Goal: Task Accomplishment & Management: Manage account settings

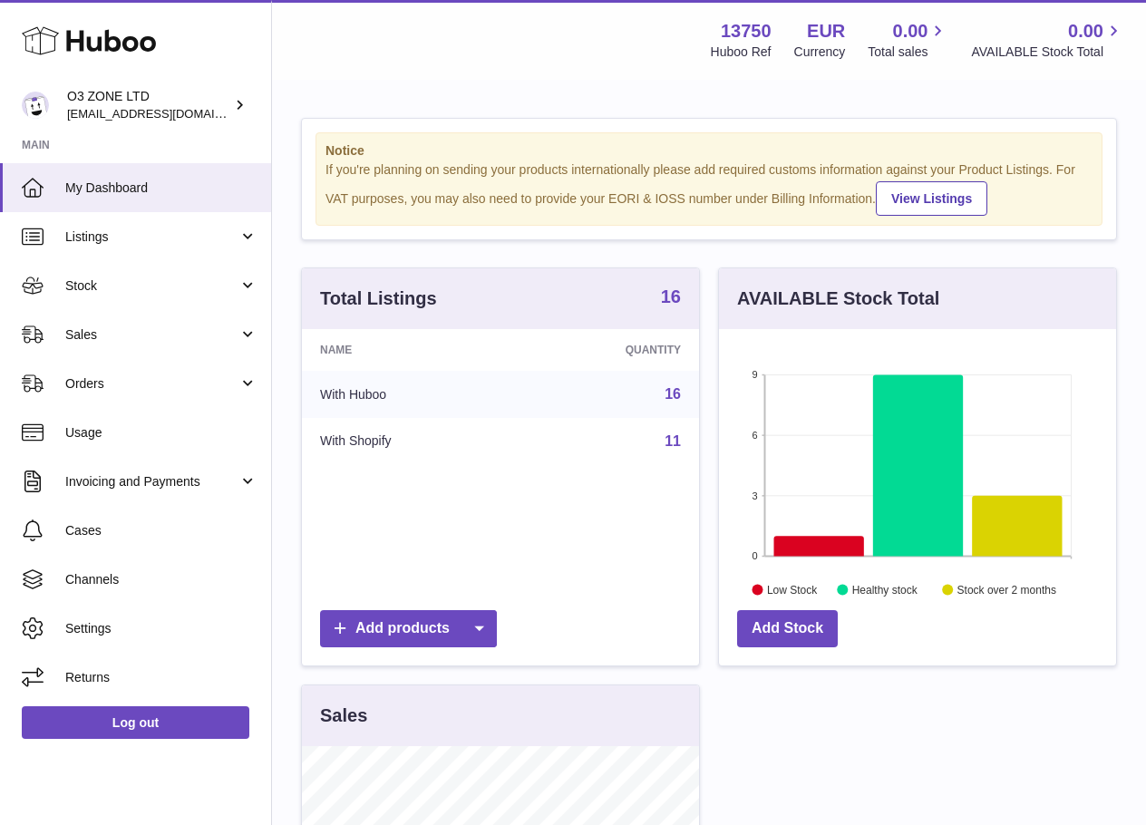
scroll to position [283, 397]
click at [670, 306] on strong "16" at bounding box center [671, 296] width 20 height 18
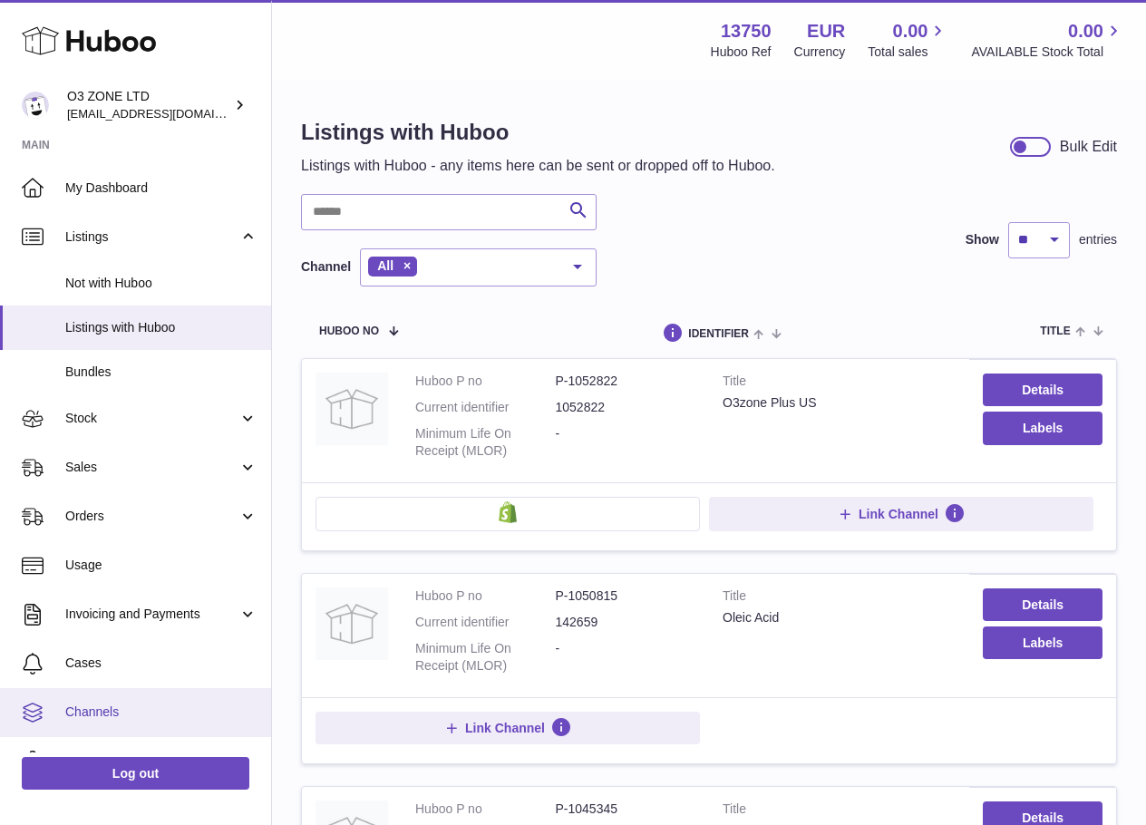
click at [126, 692] on link "Channels" at bounding box center [135, 712] width 271 height 49
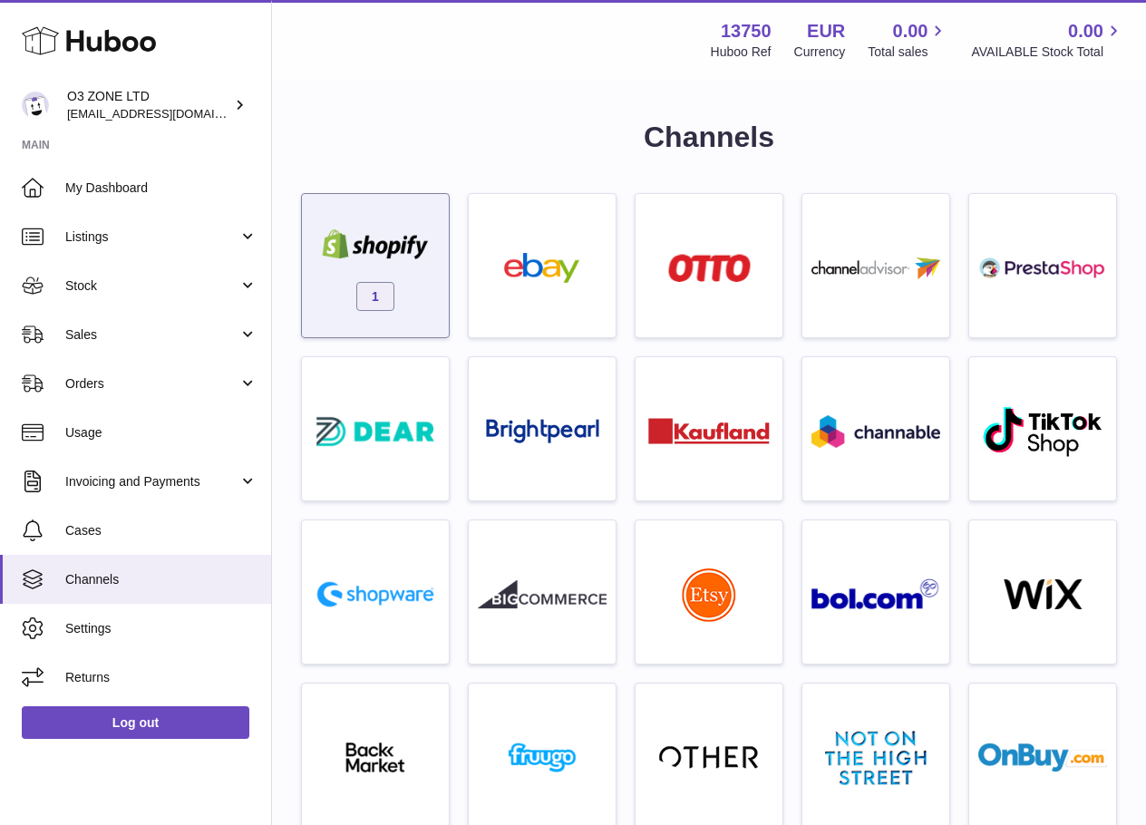
click at [346, 244] on img at bounding box center [375, 244] width 129 height 30
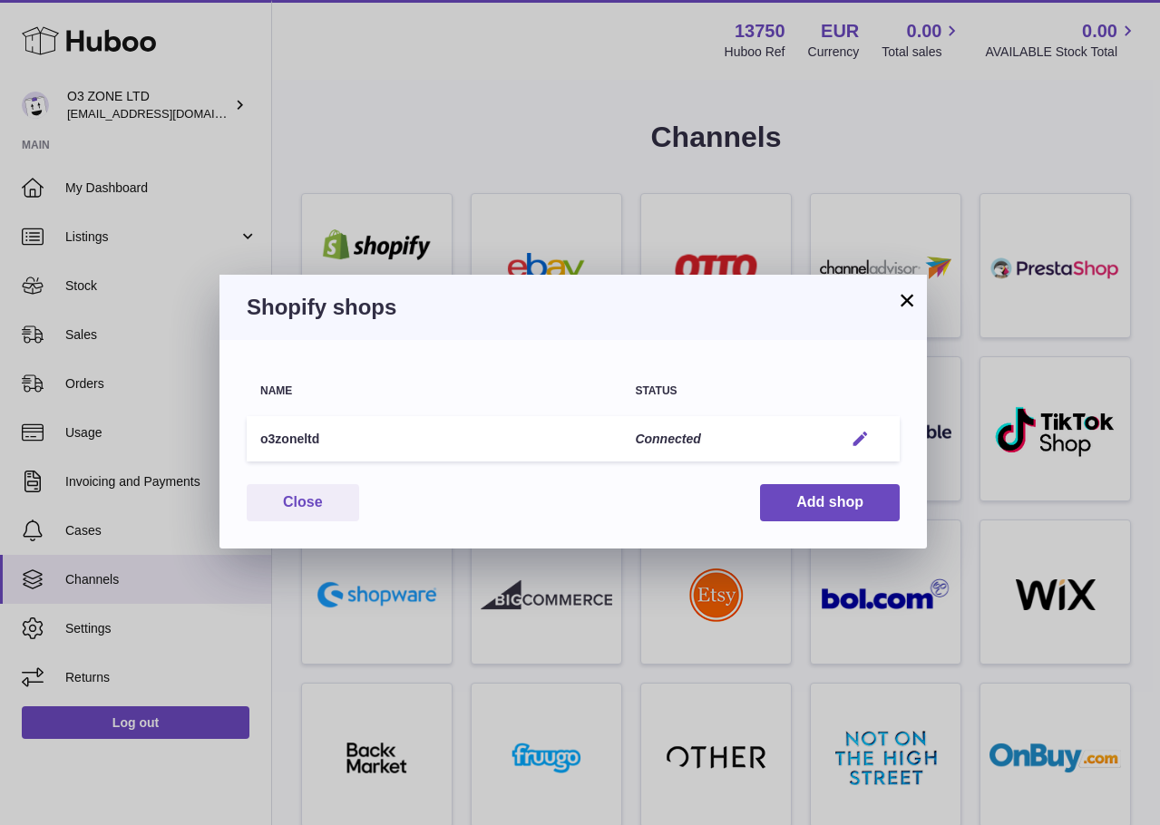
click at [855, 433] on em "button" at bounding box center [860, 439] width 19 height 19
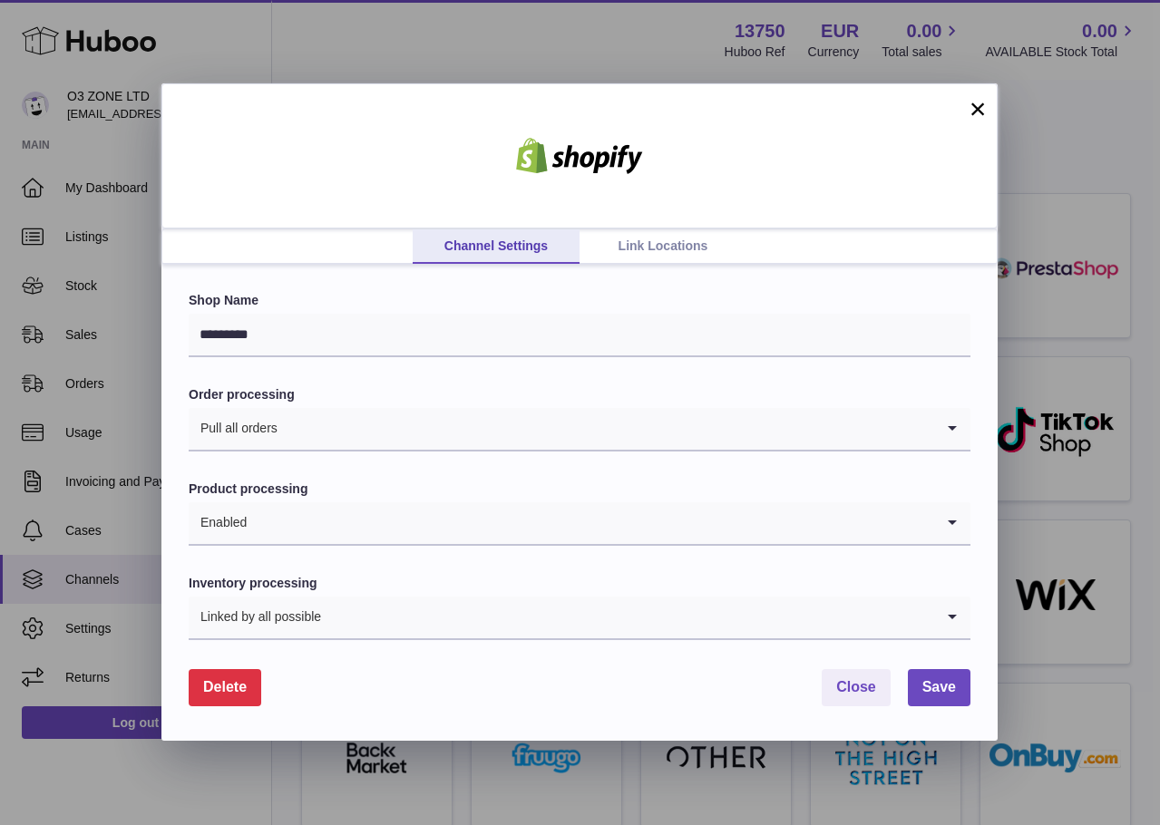
click at [678, 238] on link "Link Locations" at bounding box center [662, 246] width 167 height 34
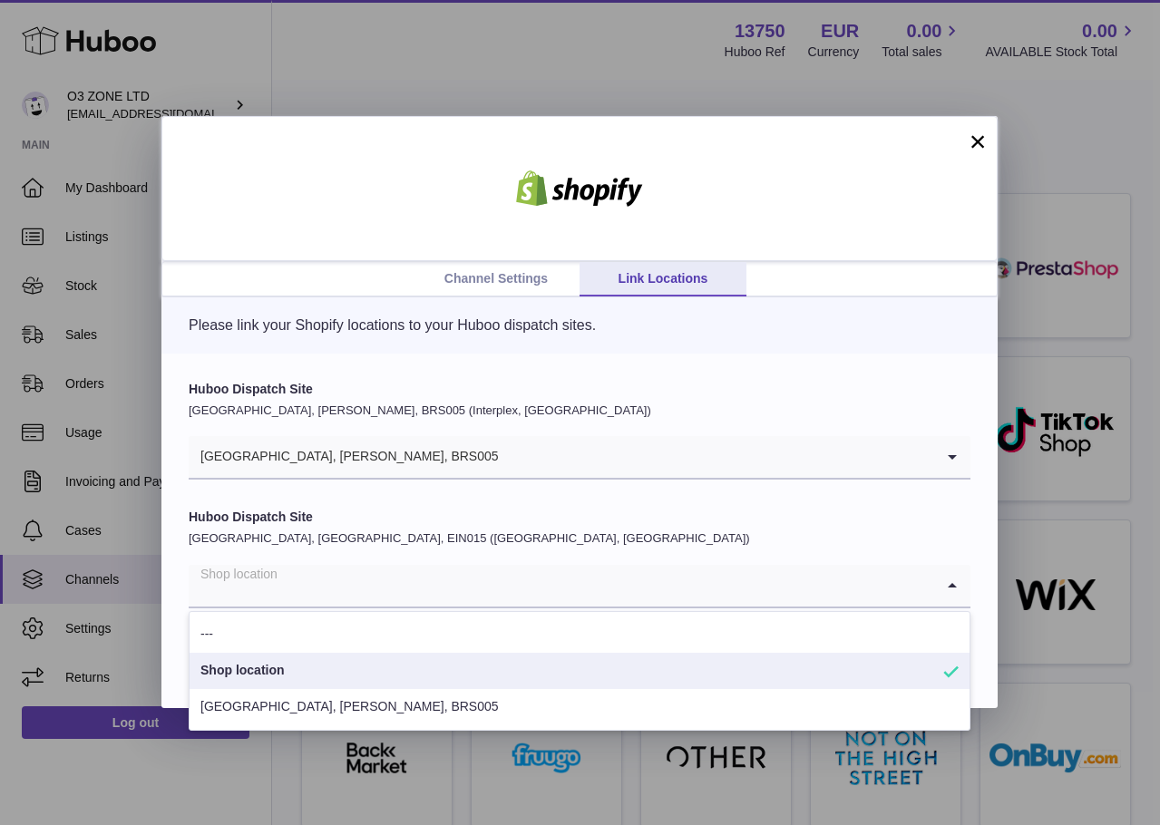
click at [355, 597] on input "Search for option" at bounding box center [561, 586] width 745 height 42
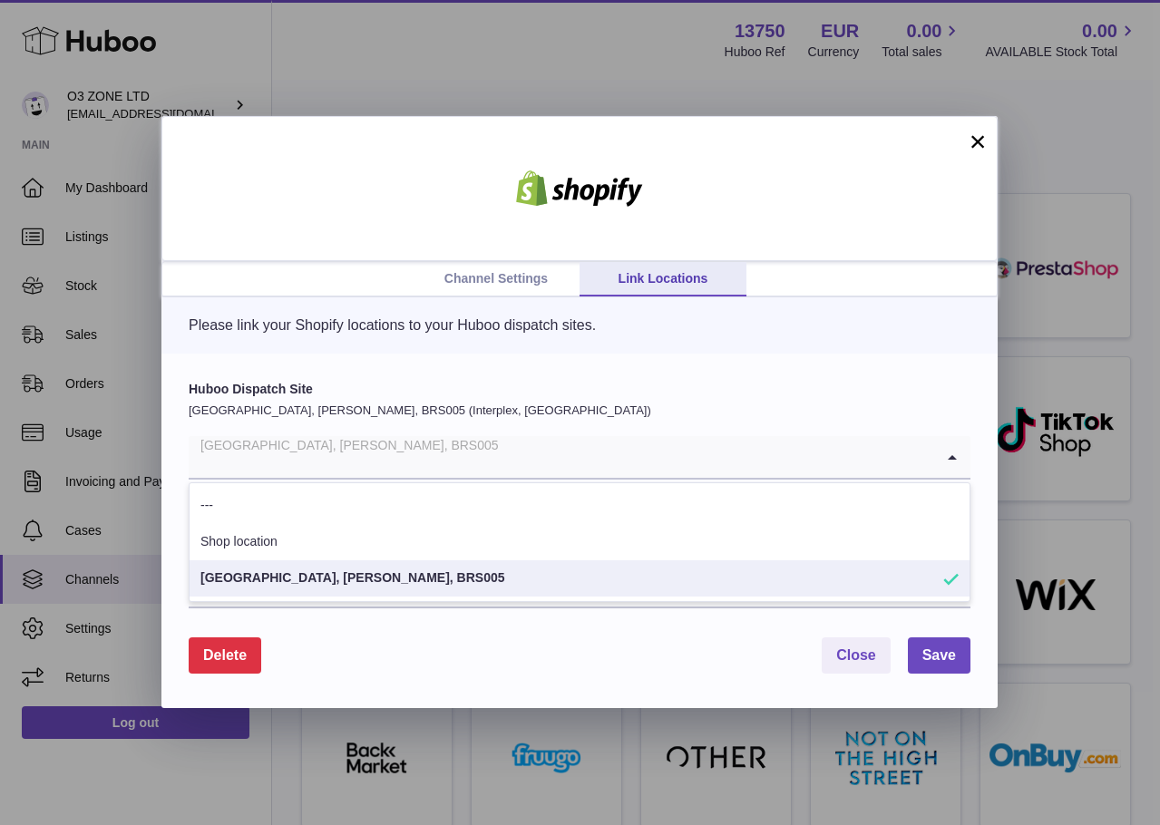
click at [328, 437] on div "United Kingdom, Bradley Stoke, BRS005" at bounding box center [561, 457] width 745 height 42
click at [302, 392] on label "Huboo Dispatch Site" at bounding box center [580, 389] width 782 height 17
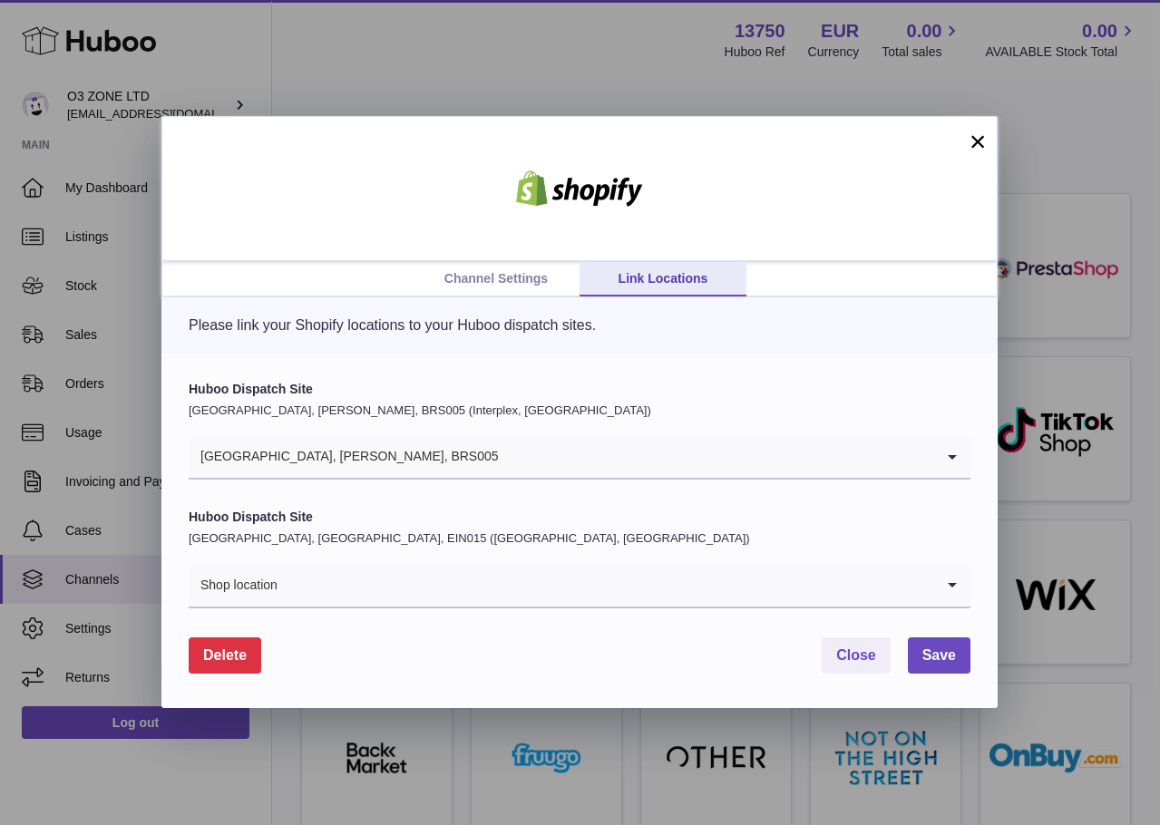
click at [303, 467] on div "United Kingdom, Bradley Stoke, BRS005" at bounding box center [561, 457] width 745 height 42
click at [322, 334] on p "Please link your Shopify locations to your Huboo dispatch sites." at bounding box center [580, 326] width 782 height 20
click at [358, 572] on input "Search for option" at bounding box center [606, 586] width 656 height 42
click at [930, 657] on span "Save" at bounding box center [939, 654] width 34 height 15
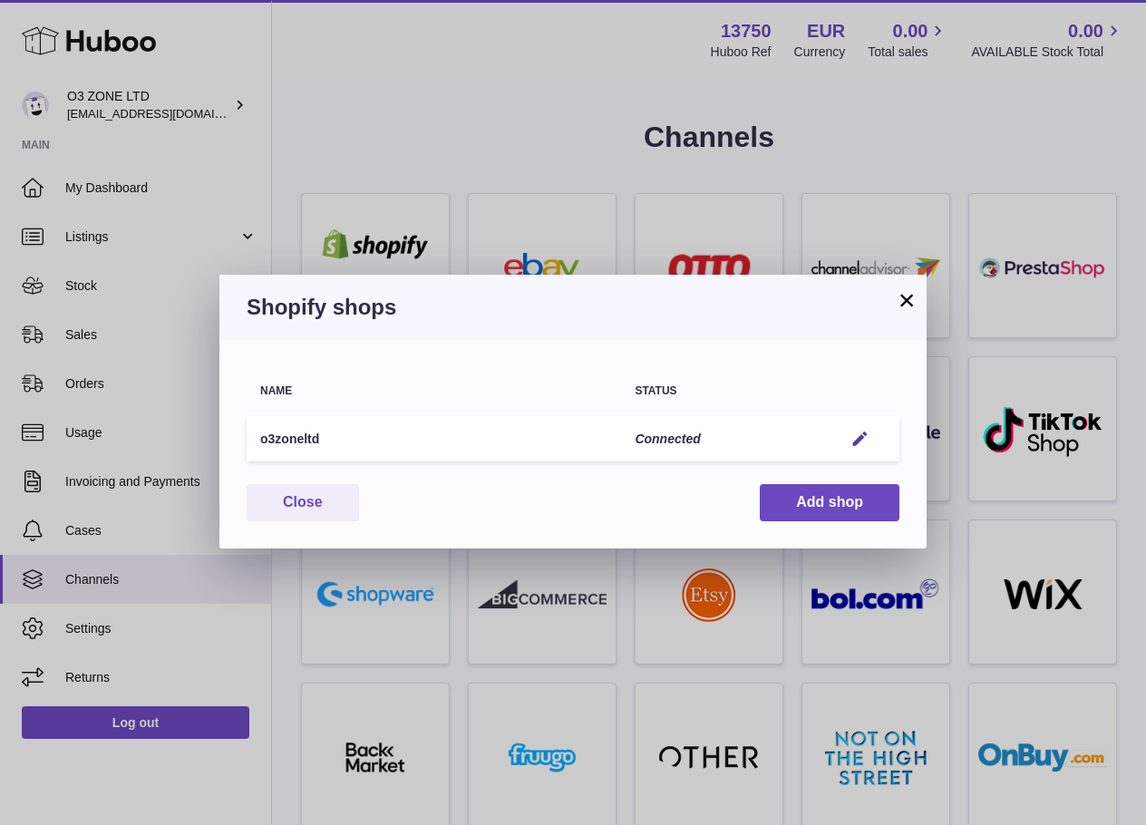
drag, startPoint x: 922, startPoint y: 297, endPoint x: 913, endPoint y: 299, distance: 9.5
click at [918, 298] on div "Shopify shops" at bounding box center [572, 307] width 707 height 65
click at [896, 301] on button "×" at bounding box center [907, 300] width 22 height 22
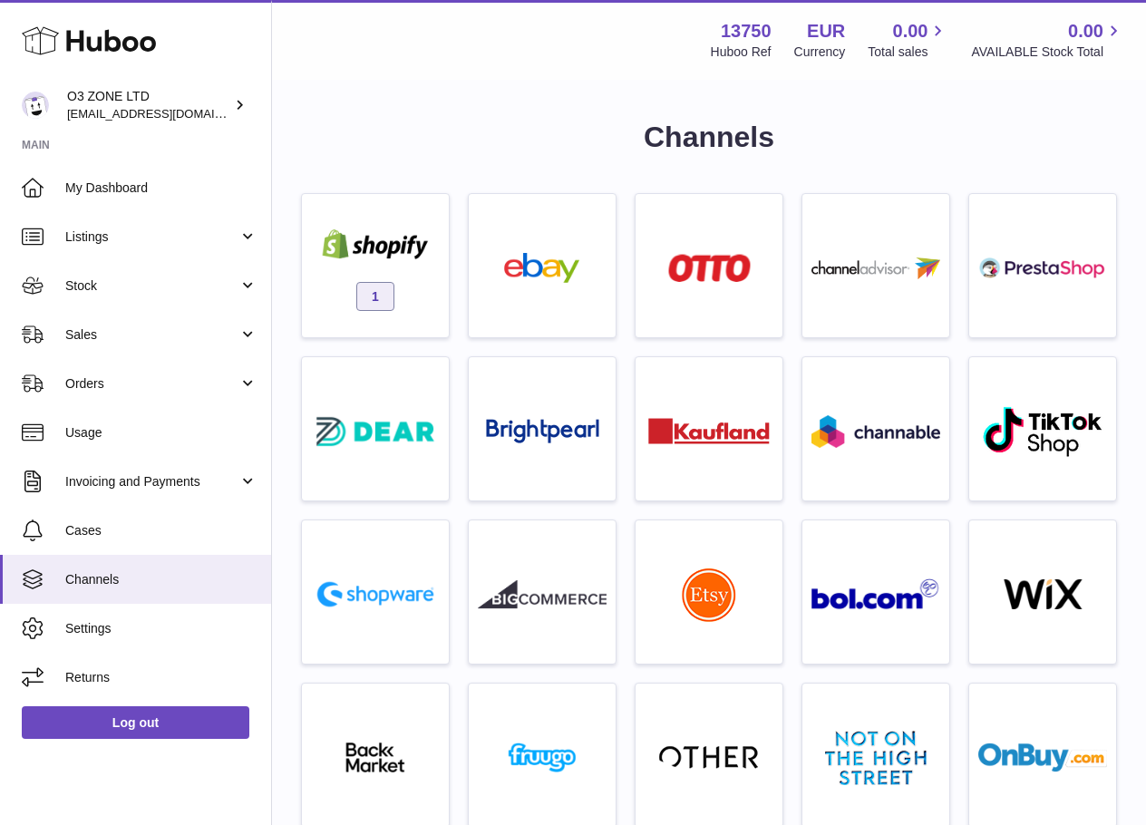
click at [738, 32] on strong "13750" at bounding box center [746, 31] width 51 height 24
copy strong "13750"
